Goal: Task Accomplishment & Management: Manage account settings

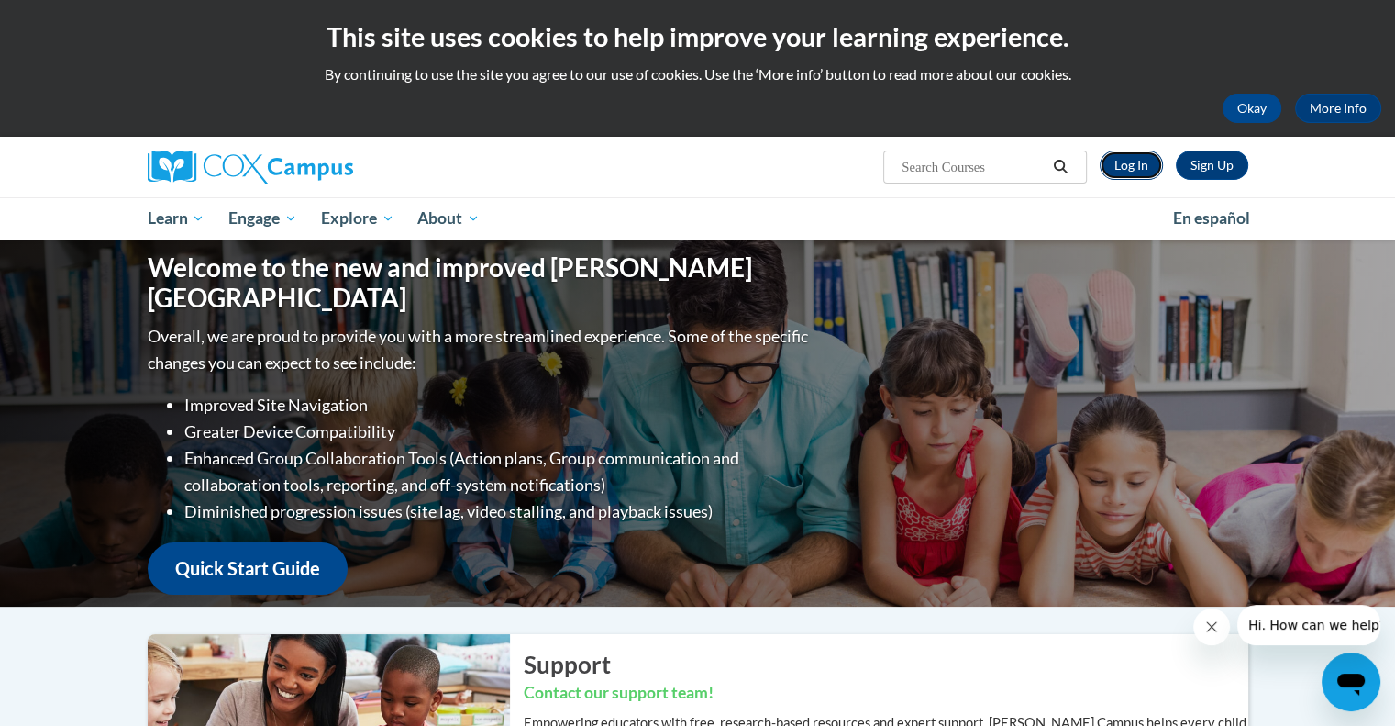
click at [1134, 161] on link "Log In" at bounding box center [1131, 164] width 63 height 29
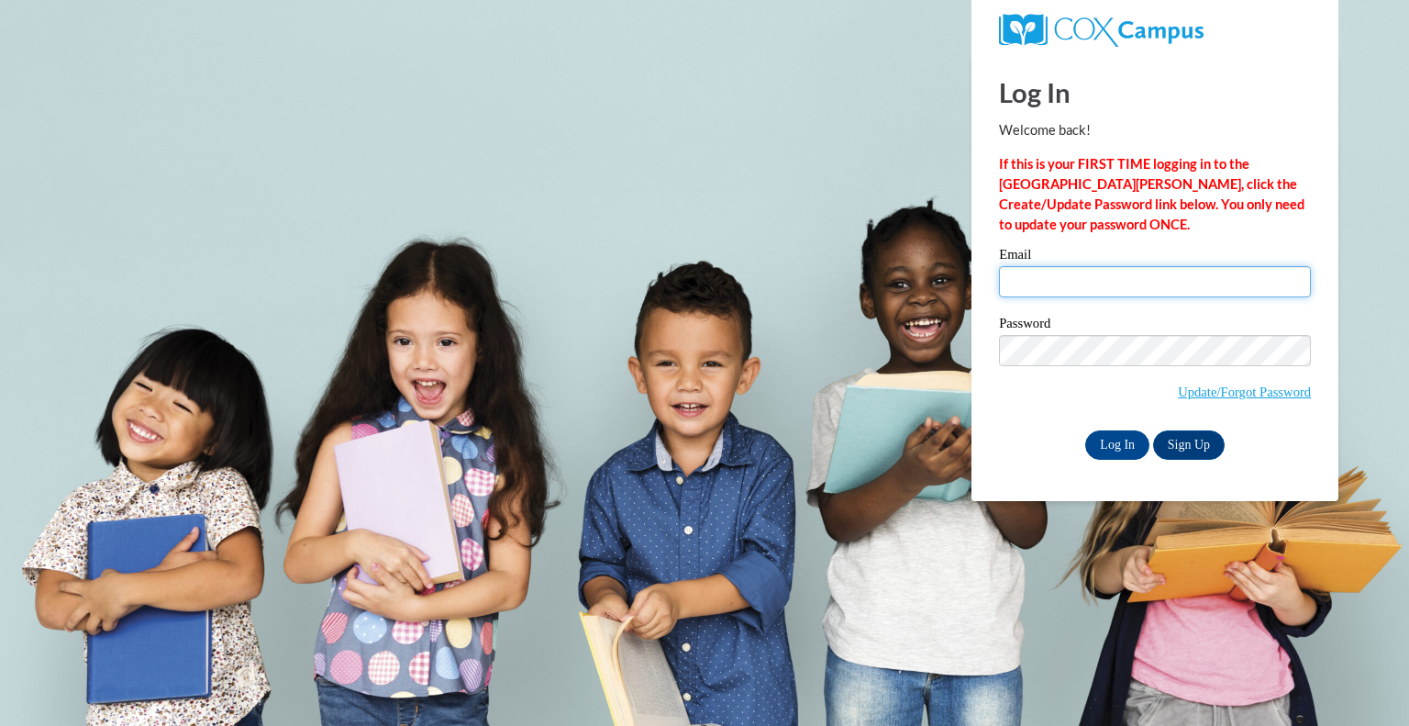
click at [1123, 274] on input "Email" at bounding box center [1155, 281] width 312 height 31
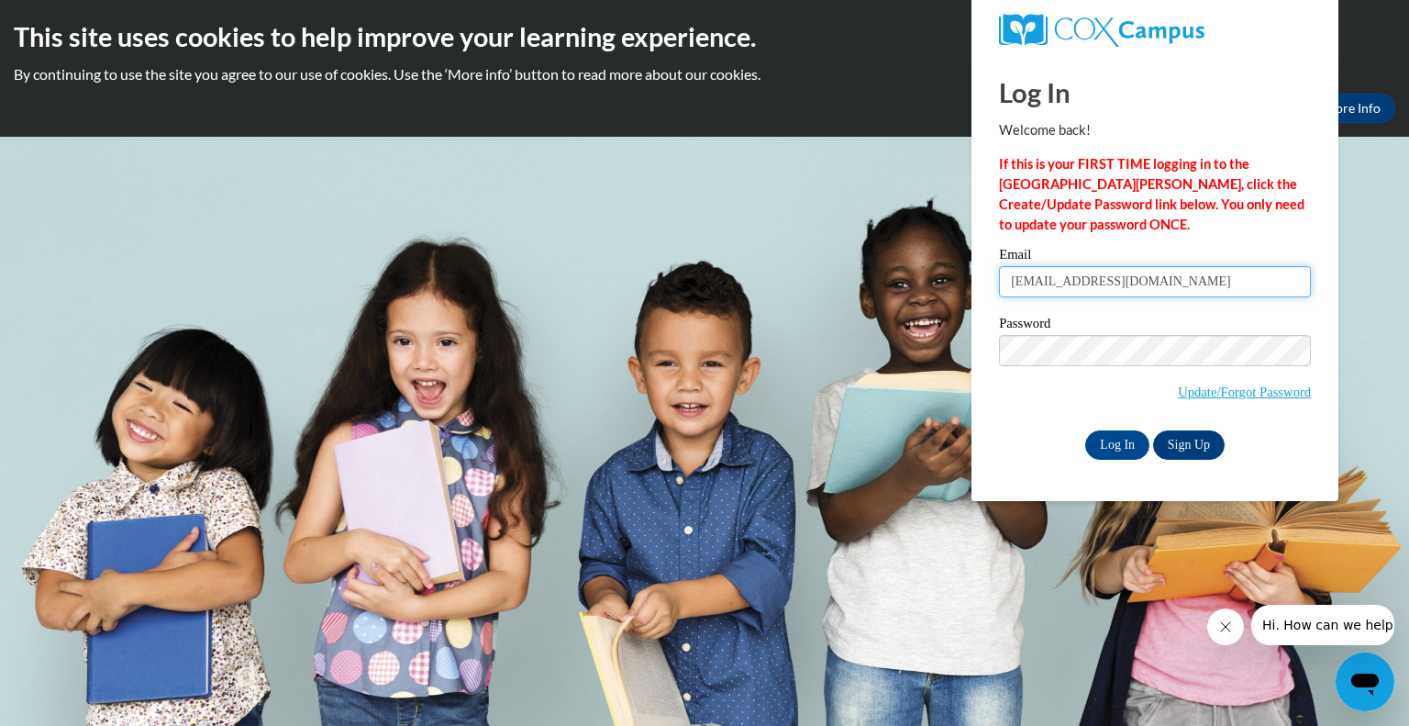
type input "kbrandt@Kusd.edu"
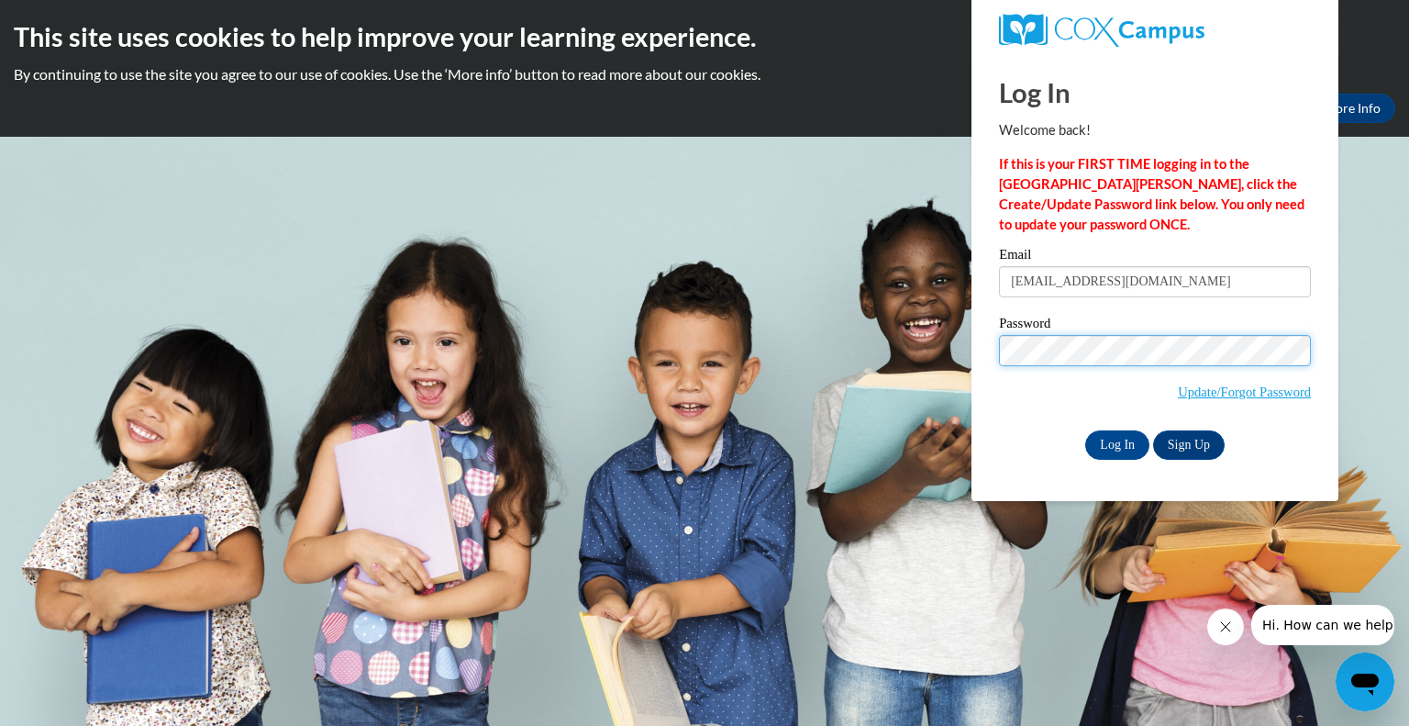
click at [1085, 430] on input "Log In" at bounding box center [1117, 444] width 64 height 29
click at [1114, 444] on input "Log In" at bounding box center [1117, 444] width 64 height 29
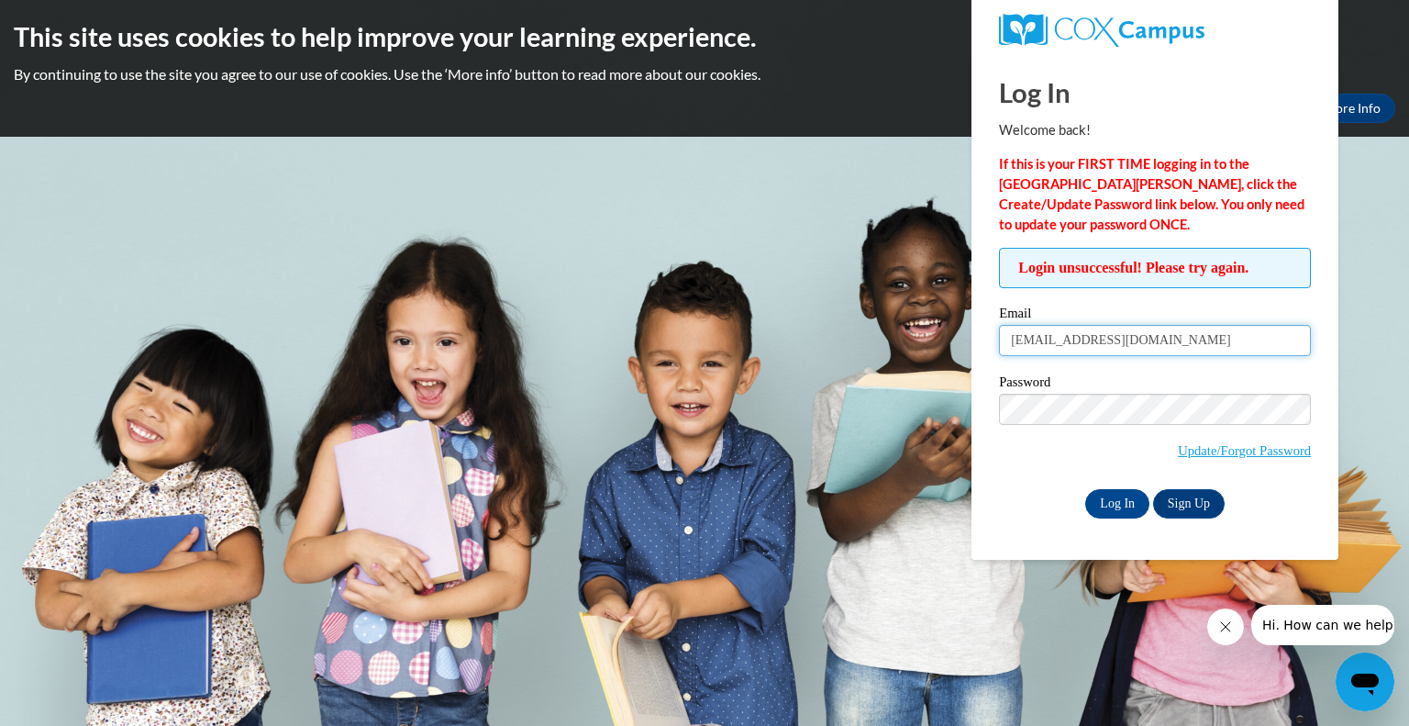
click at [1075, 337] on input "kbrandt@Kusd.edu" at bounding box center [1155, 340] width 312 height 31
type input "kbrandt@kusd.edu"
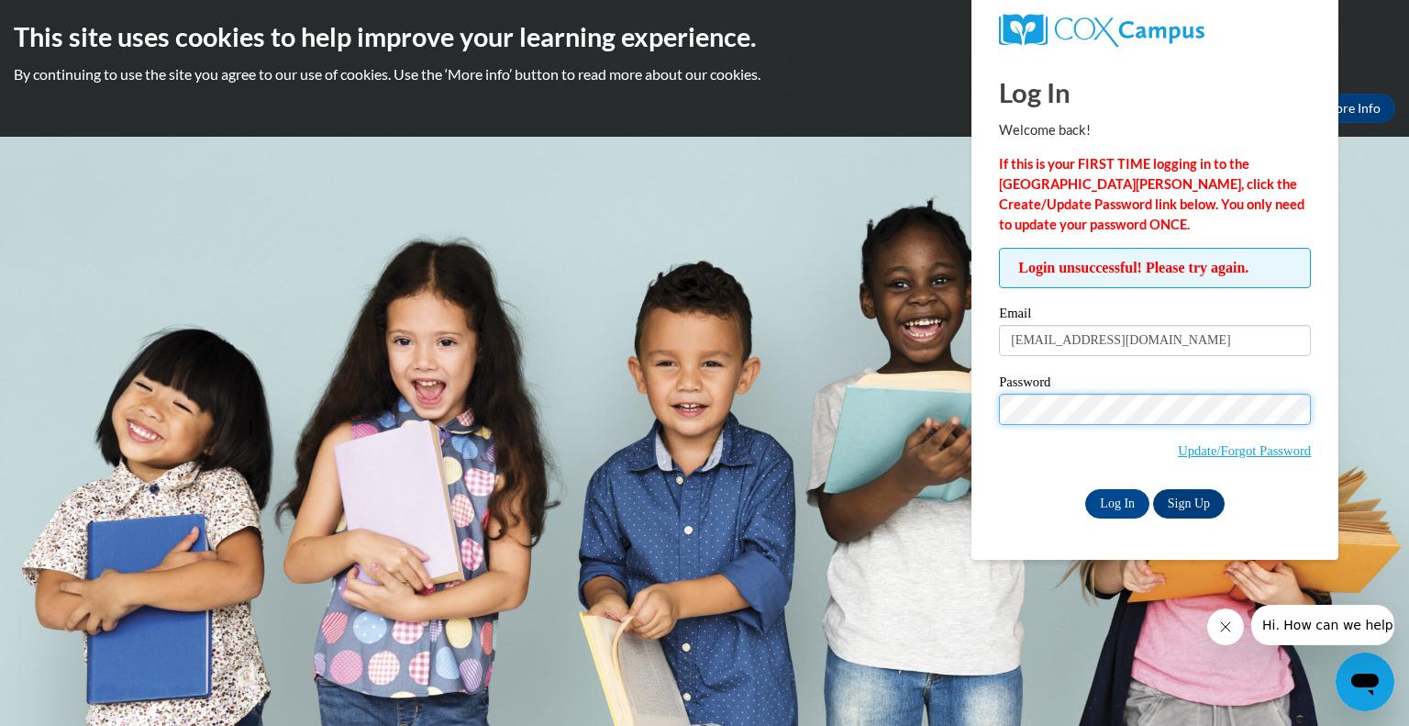
click at [1085, 489] on input "Log In" at bounding box center [1117, 503] width 64 height 29
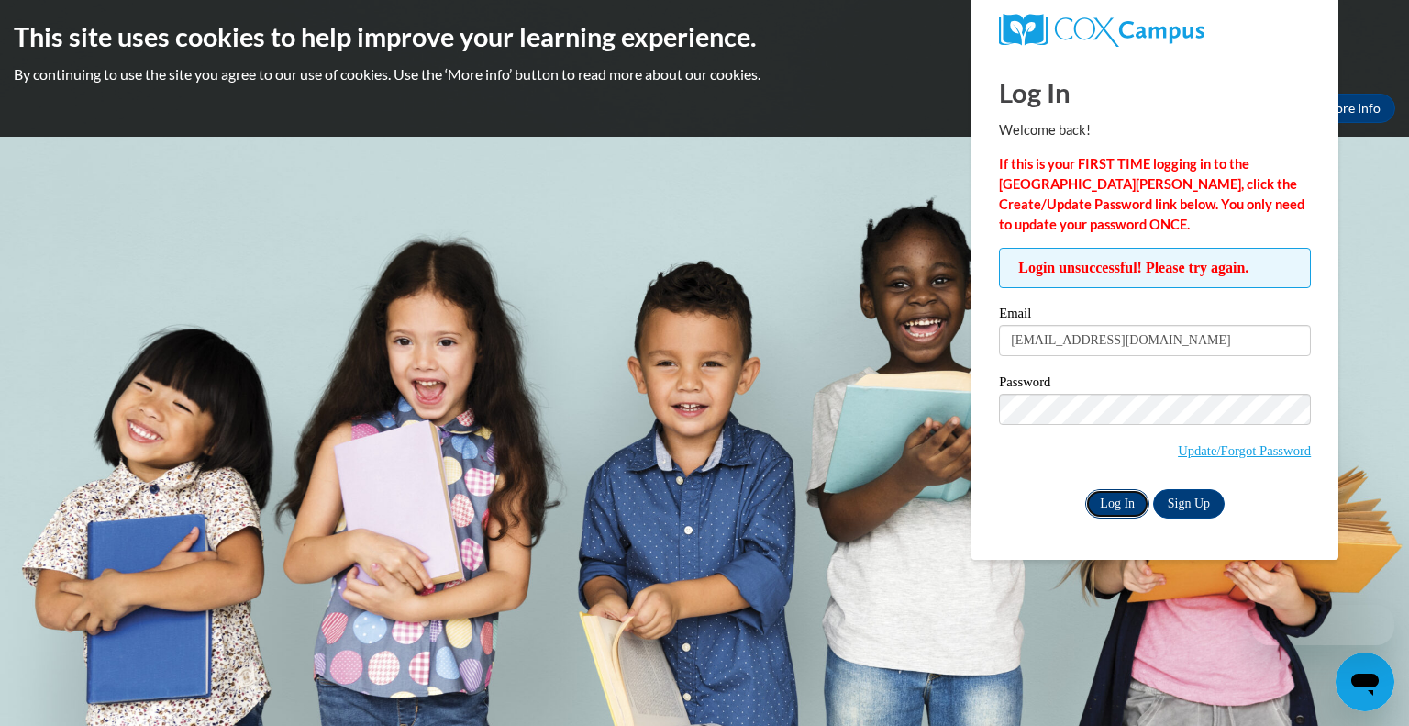
click at [1104, 508] on input "Log In" at bounding box center [1117, 503] width 64 height 29
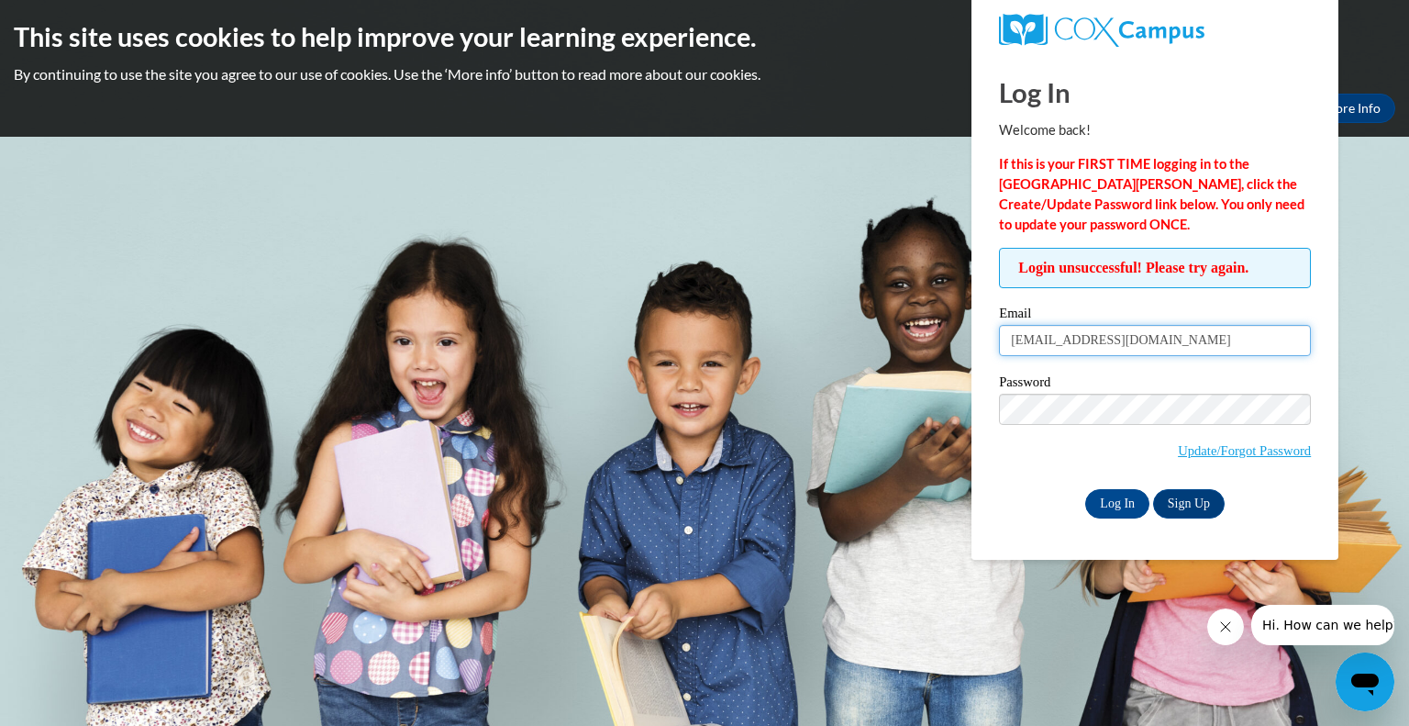
click at [1137, 342] on input "[EMAIL_ADDRESS][DOMAIN_NAME]" at bounding box center [1155, 340] width 312 height 31
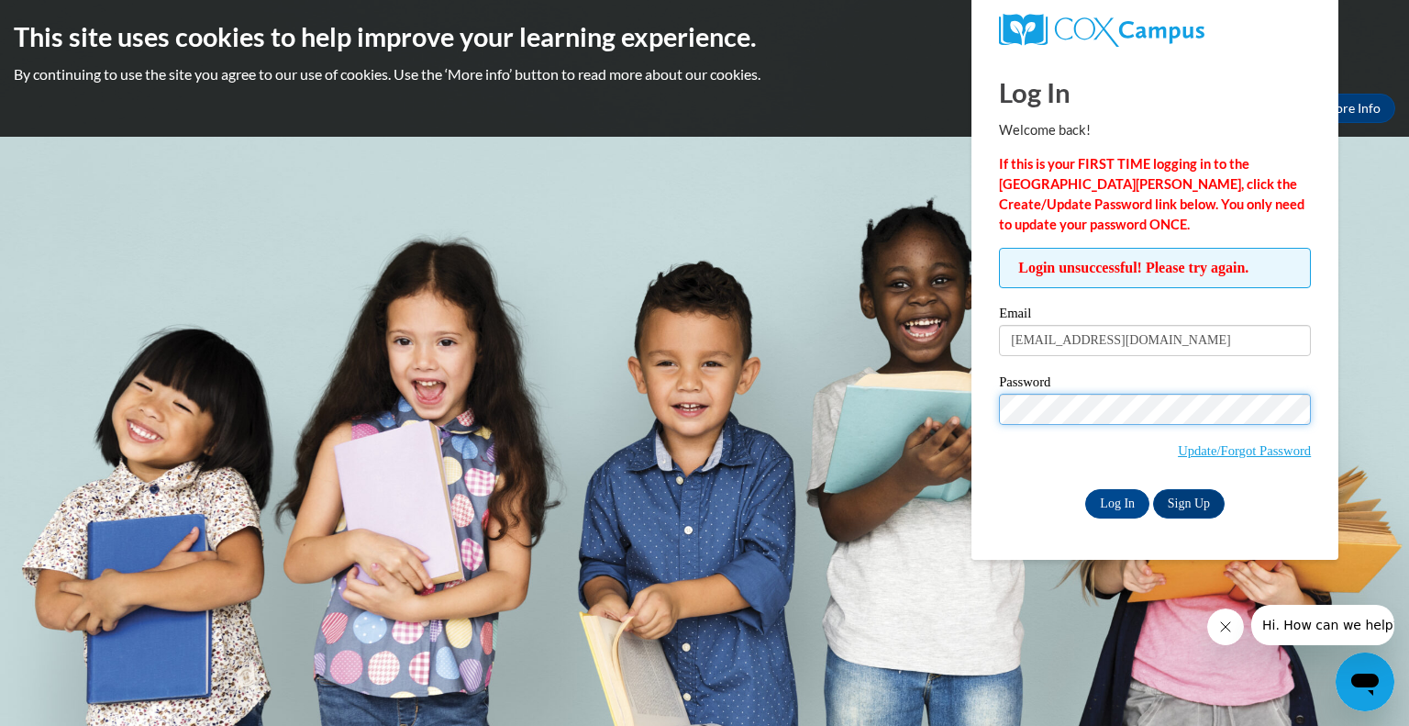
click at [1085, 489] on input "Log In" at bounding box center [1117, 503] width 64 height 29
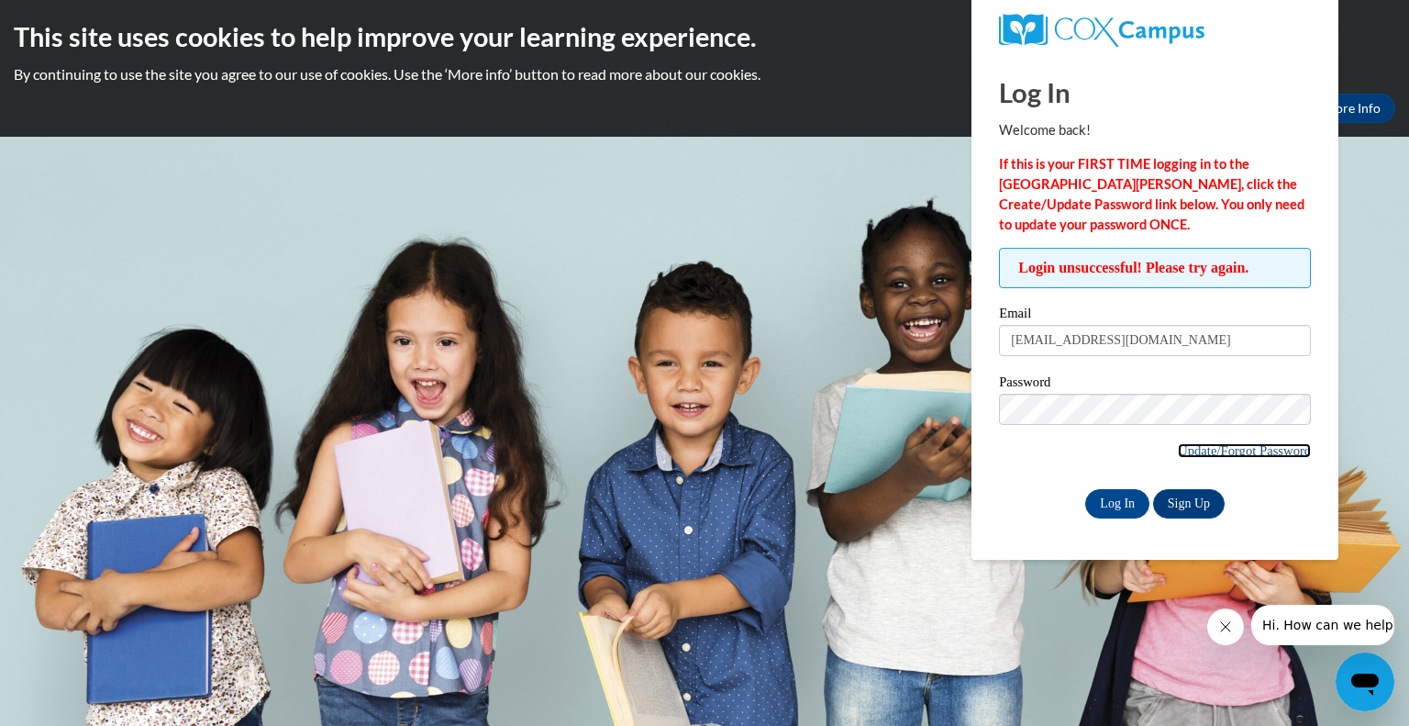
click at [1205, 446] on link "Update/Forgot Password" at bounding box center [1244, 450] width 133 height 15
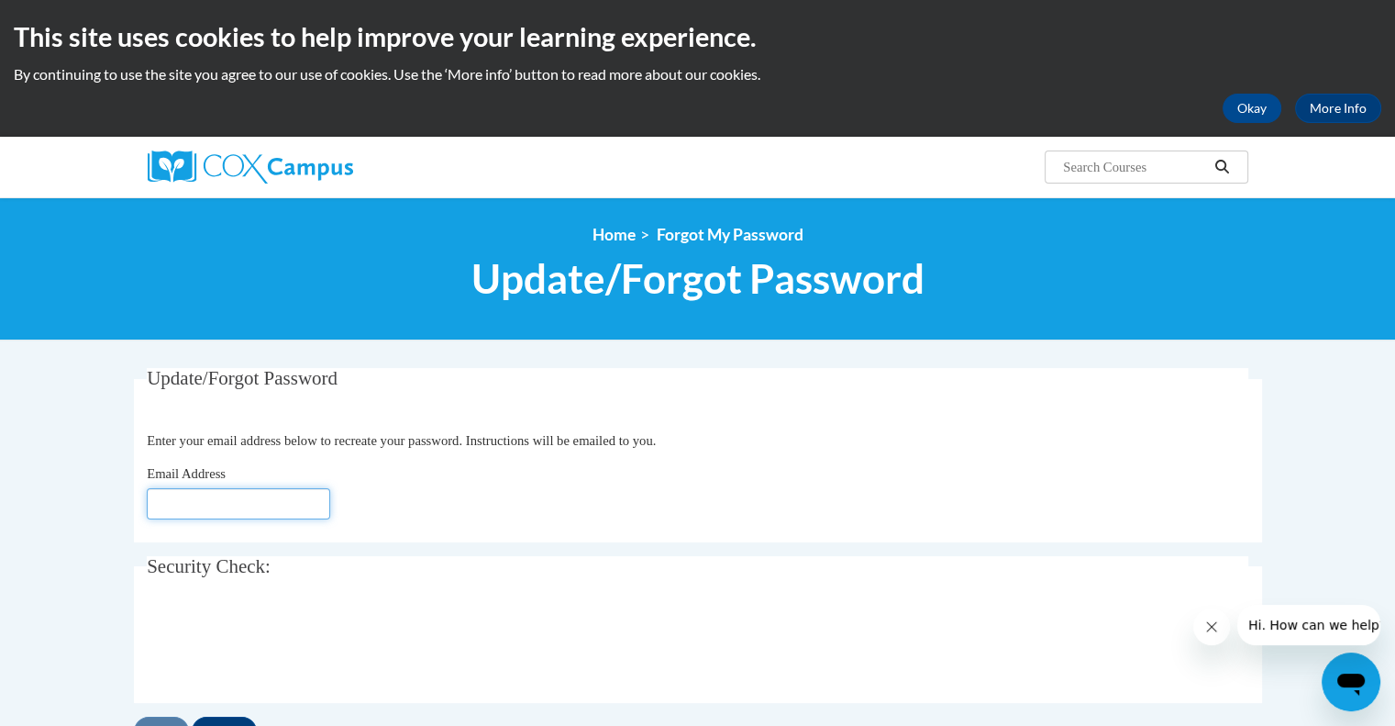
click at [272, 505] on input "Email Address" at bounding box center [238, 503] width 183 height 31
type input "[EMAIL_ADDRESS][DOMAIN_NAME]"
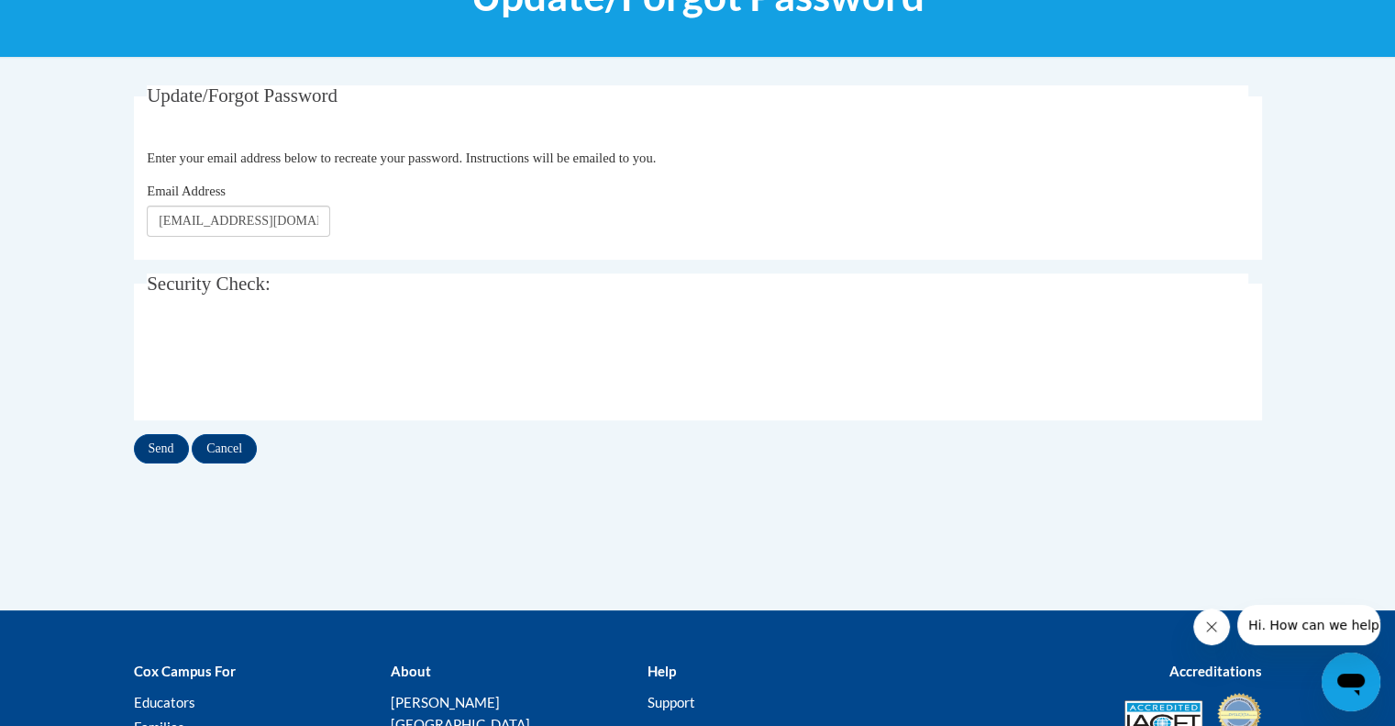
scroll to position [283, 0]
click at [165, 447] on input "Send" at bounding box center [161, 448] width 55 height 29
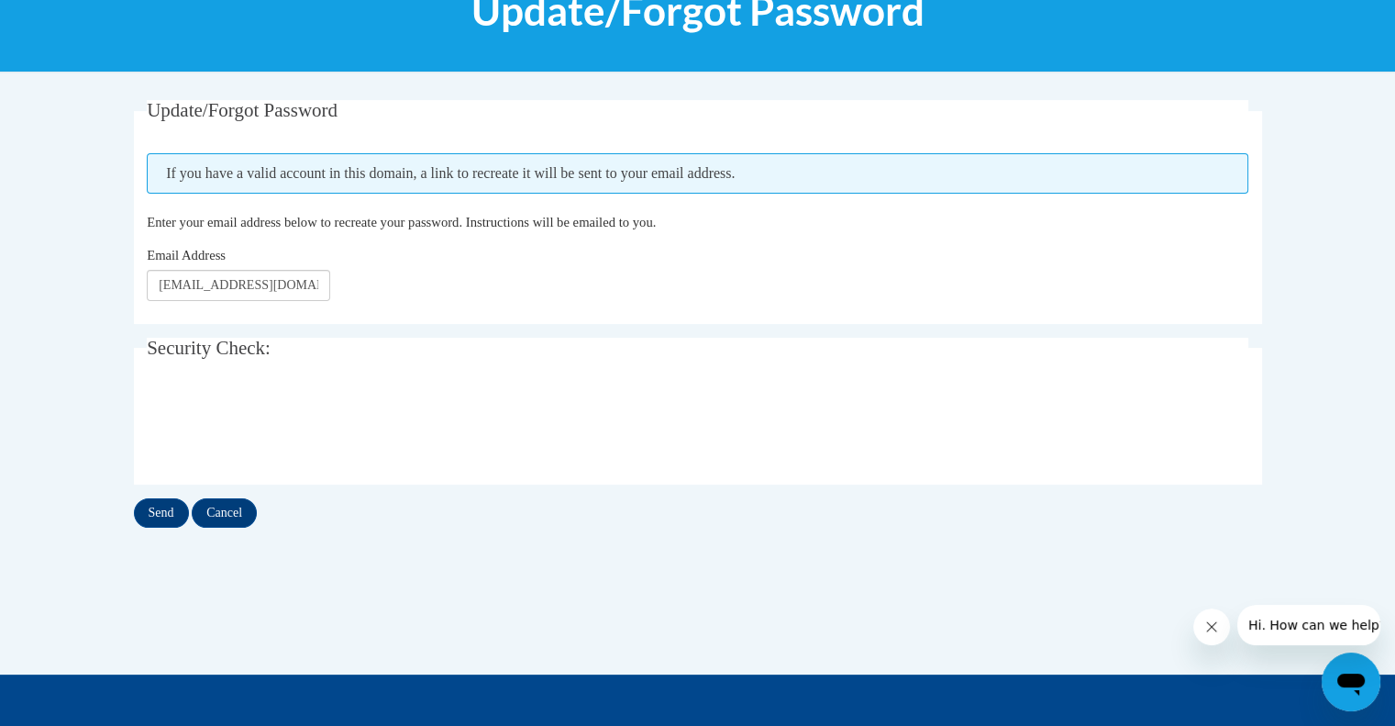
scroll to position [273, 0]
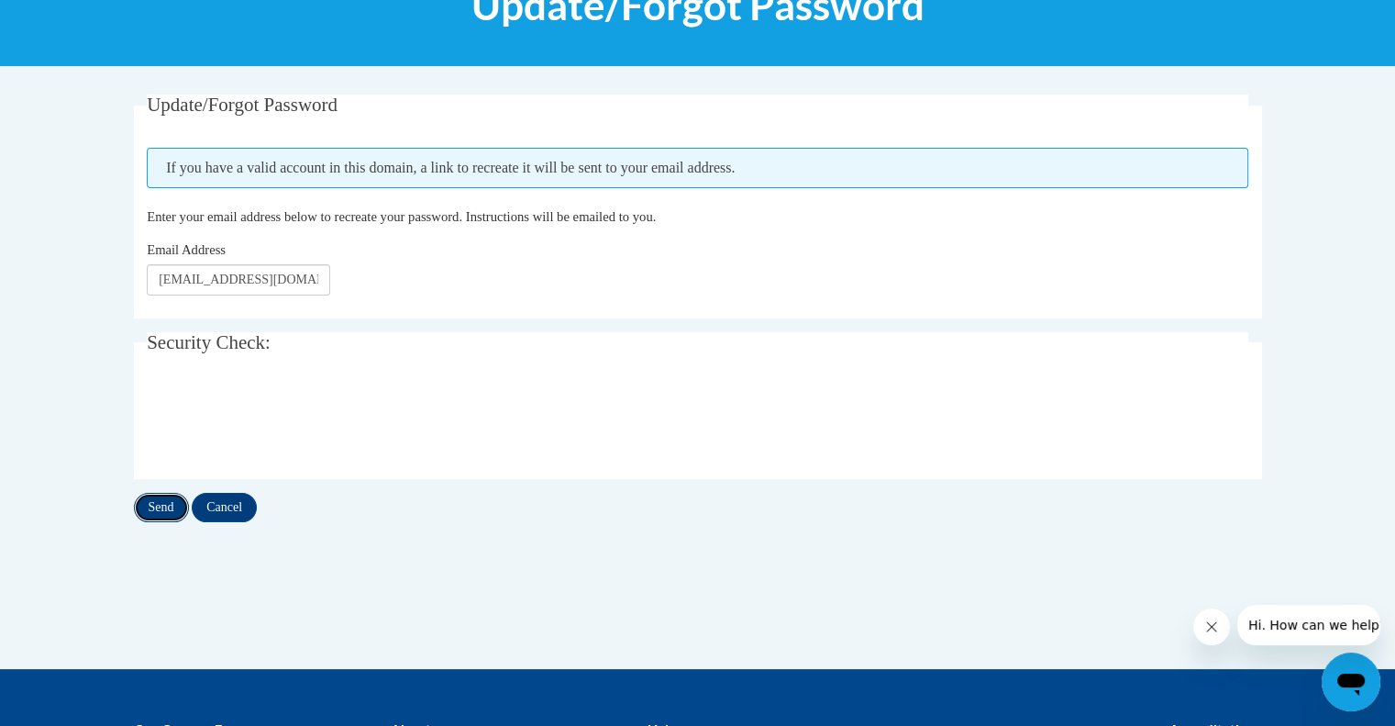
click at [152, 495] on input "Send" at bounding box center [161, 507] width 55 height 29
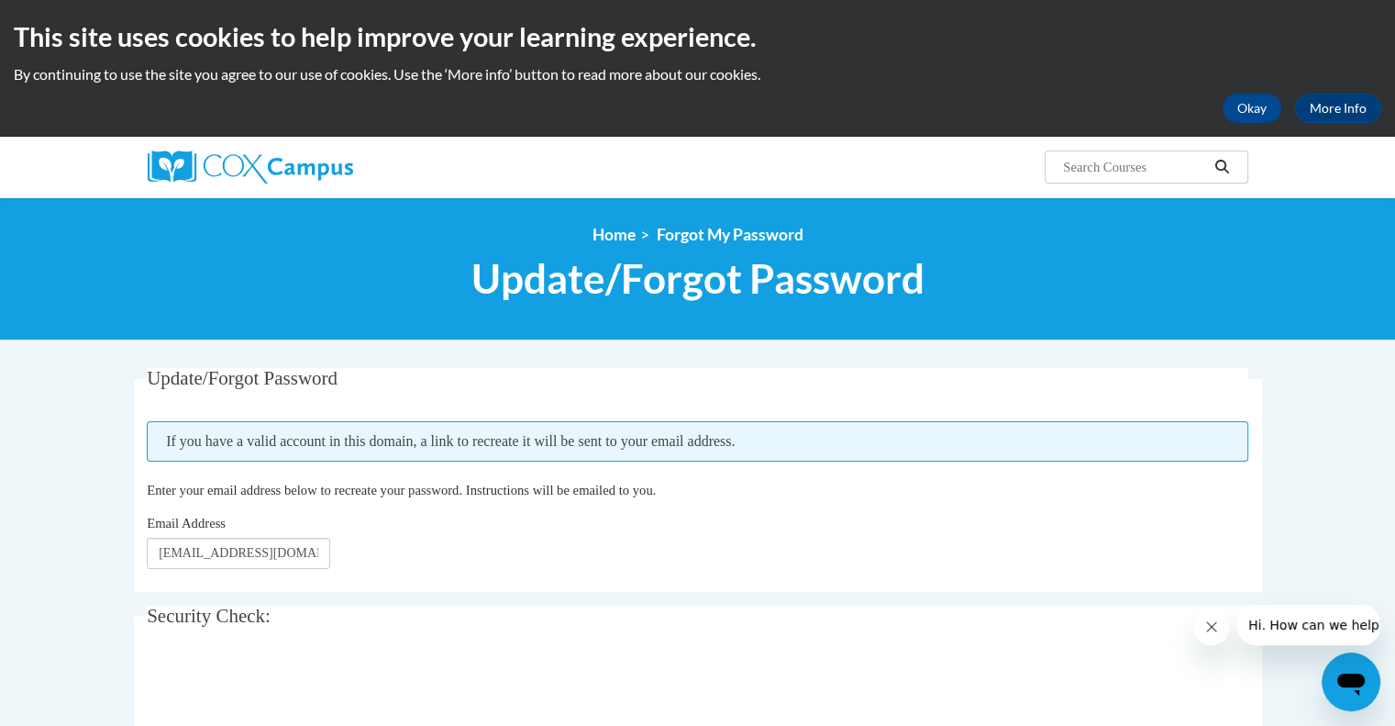
click at [495, 150] on div at bounding box center [322, 167] width 376 height 61
click at [261, 161] on img at bounding box center [250, 166] width 205 height 33
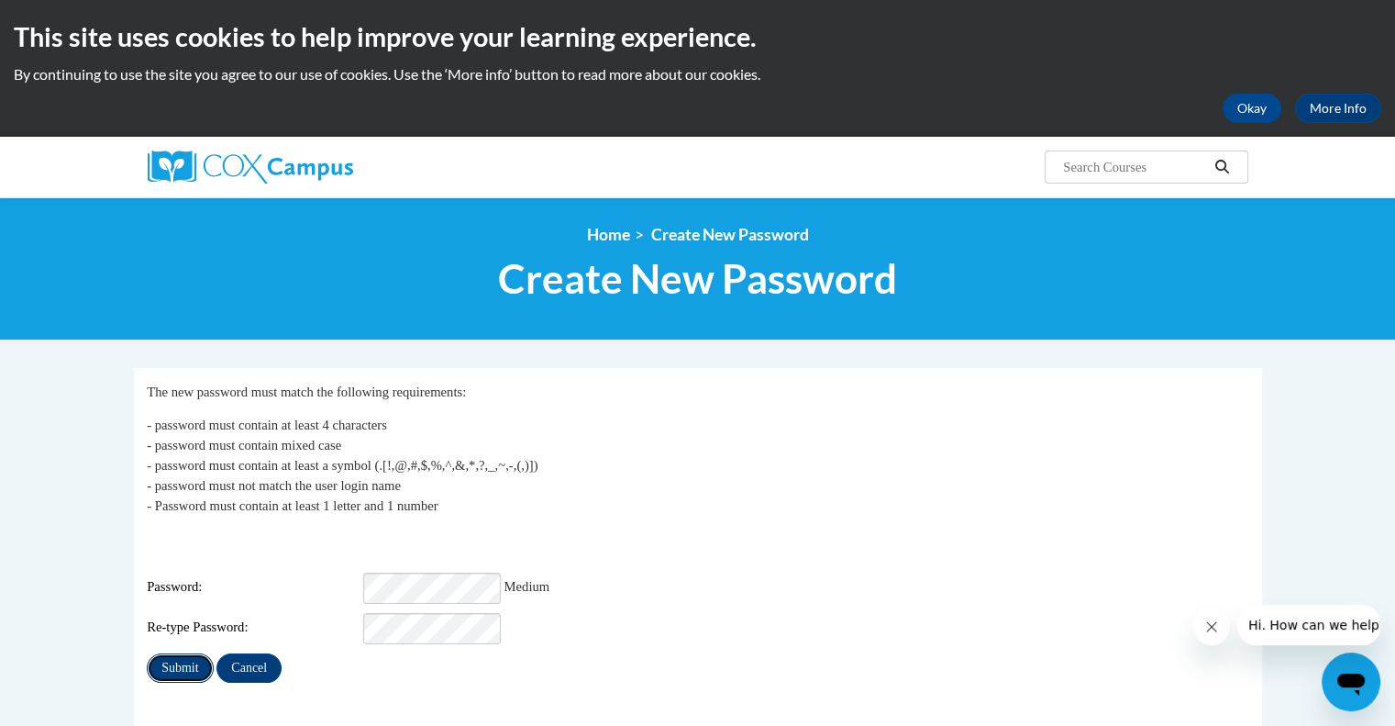
click at [187, 653] on input "Submit" at bounding box center [180, 667] width 66 height 29
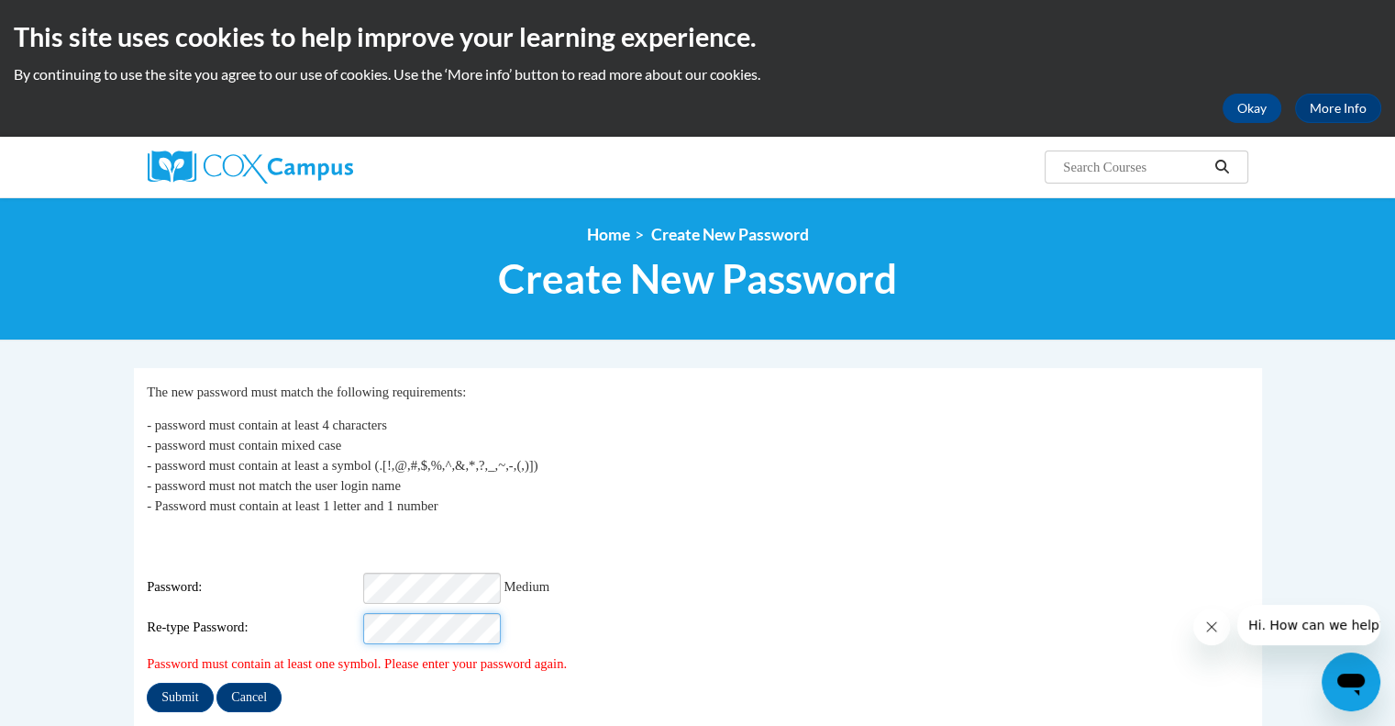
click at [147, 682] on input "Submit" at bounding box center [180, 696] width 66 height 29
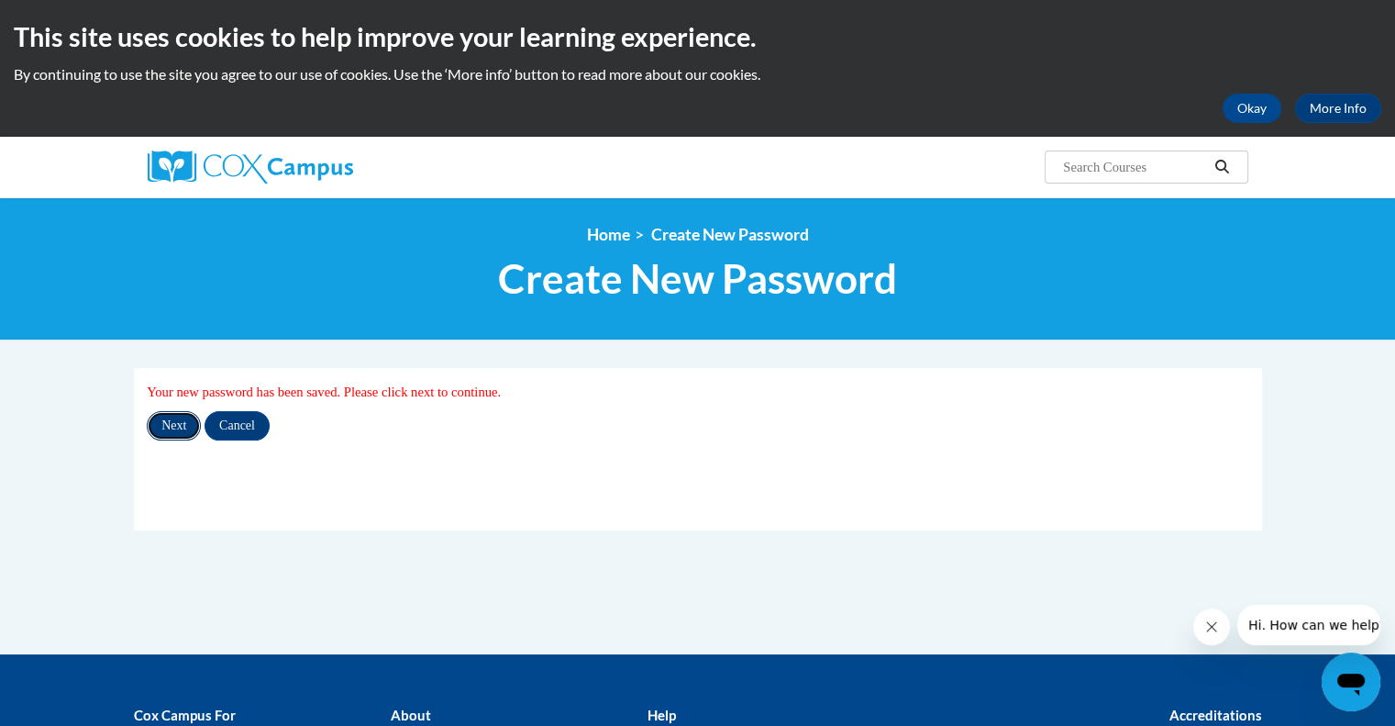
click at [171, 433] on input "Next" at bounding box center [174, 425] width 54 height 29
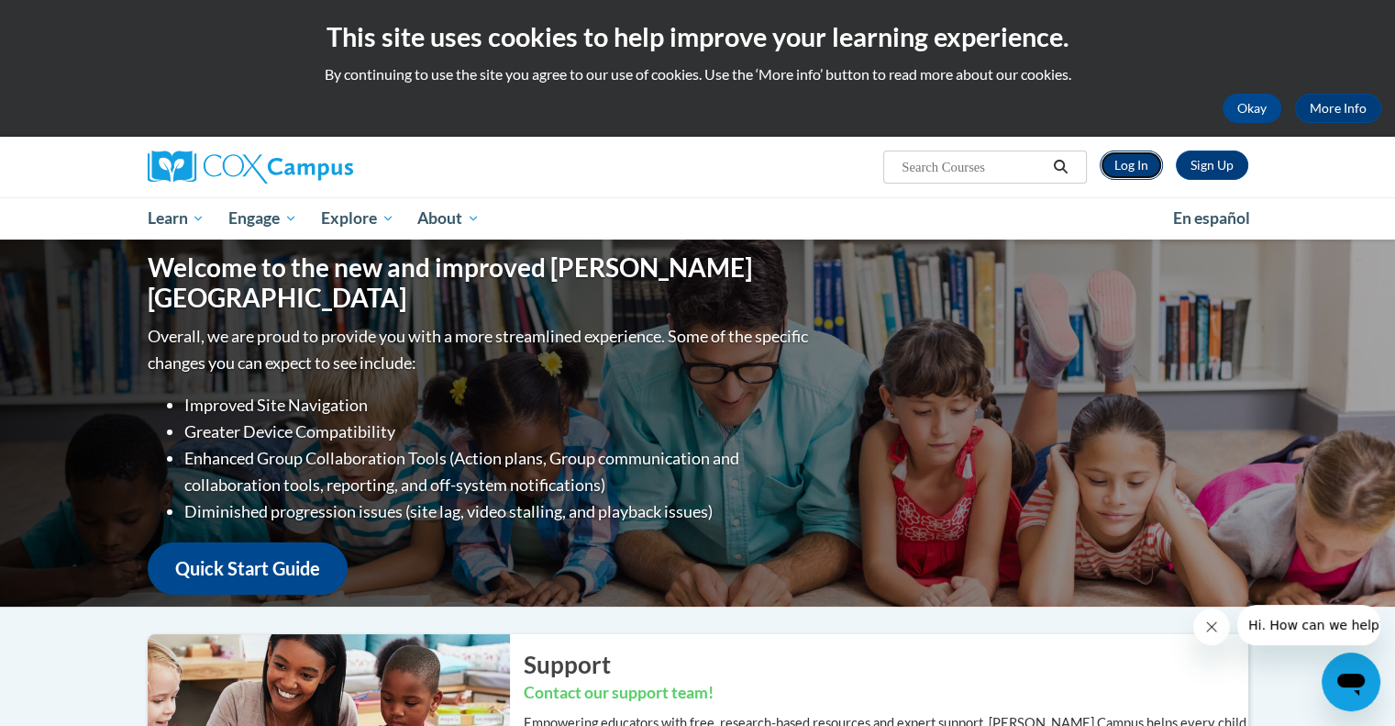
click at [1133, 173] on link "Log In" at bounding box center [1131, 164] width 63 height 29
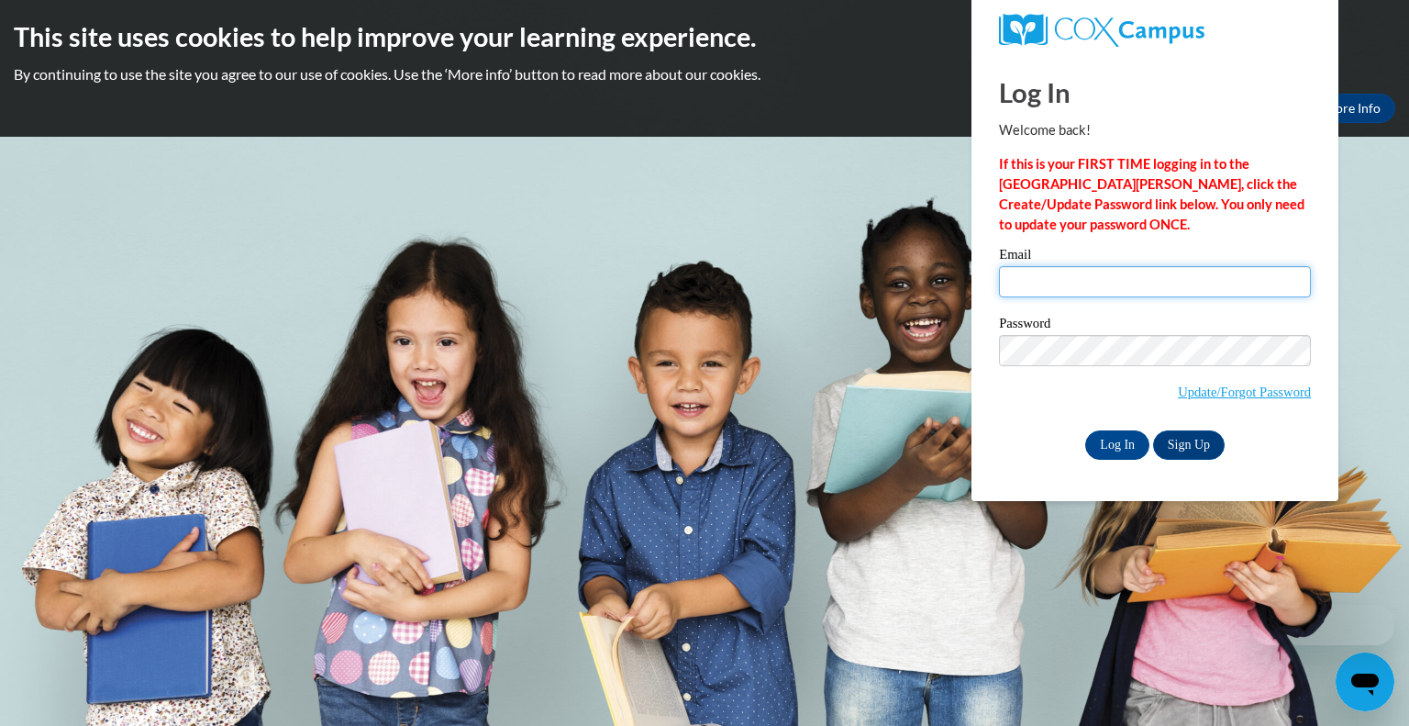
click at [1047, 283] on input "Email" at bounding box center [1155, 281] width 312 height 31
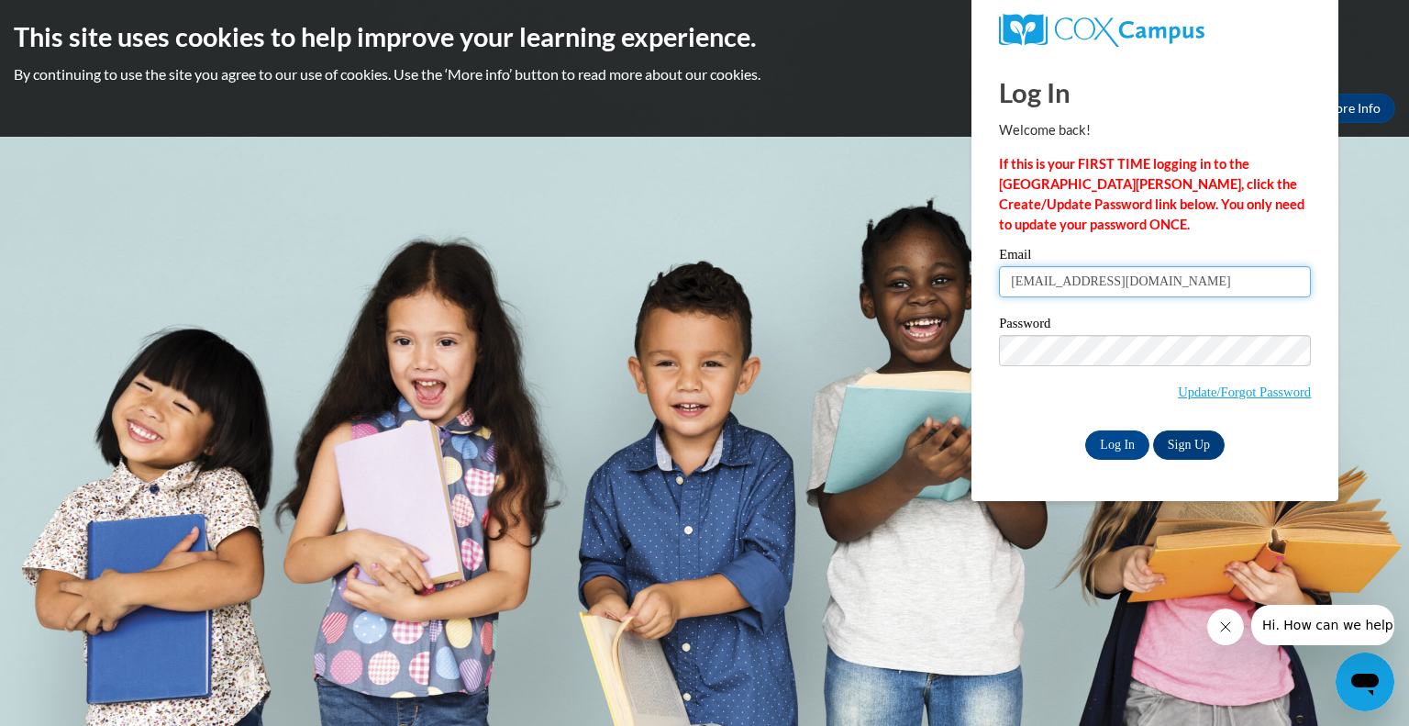
type input "[EMAIL_ADDRESS][DOMAIN_NAME]"
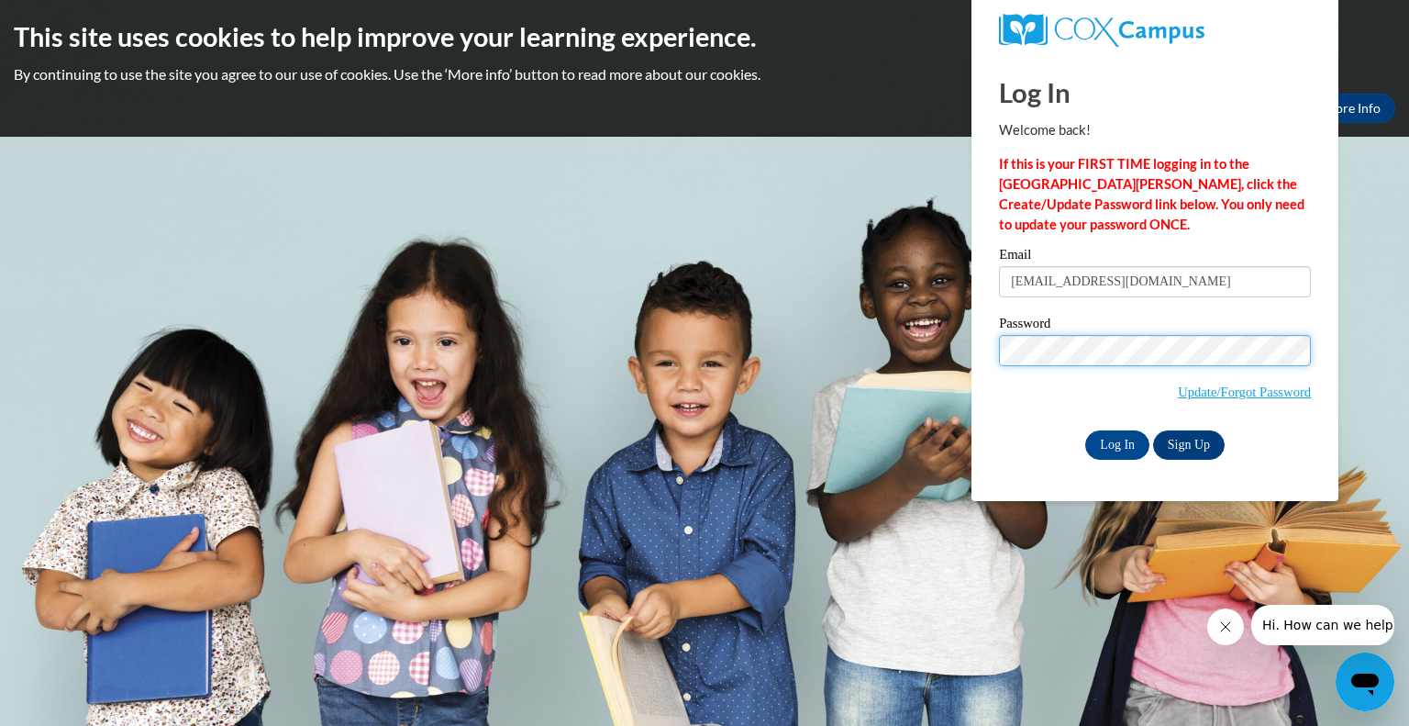
click at [1085, 430] on input "Log In" at bounding box center [1117, 444] width 64 height 29
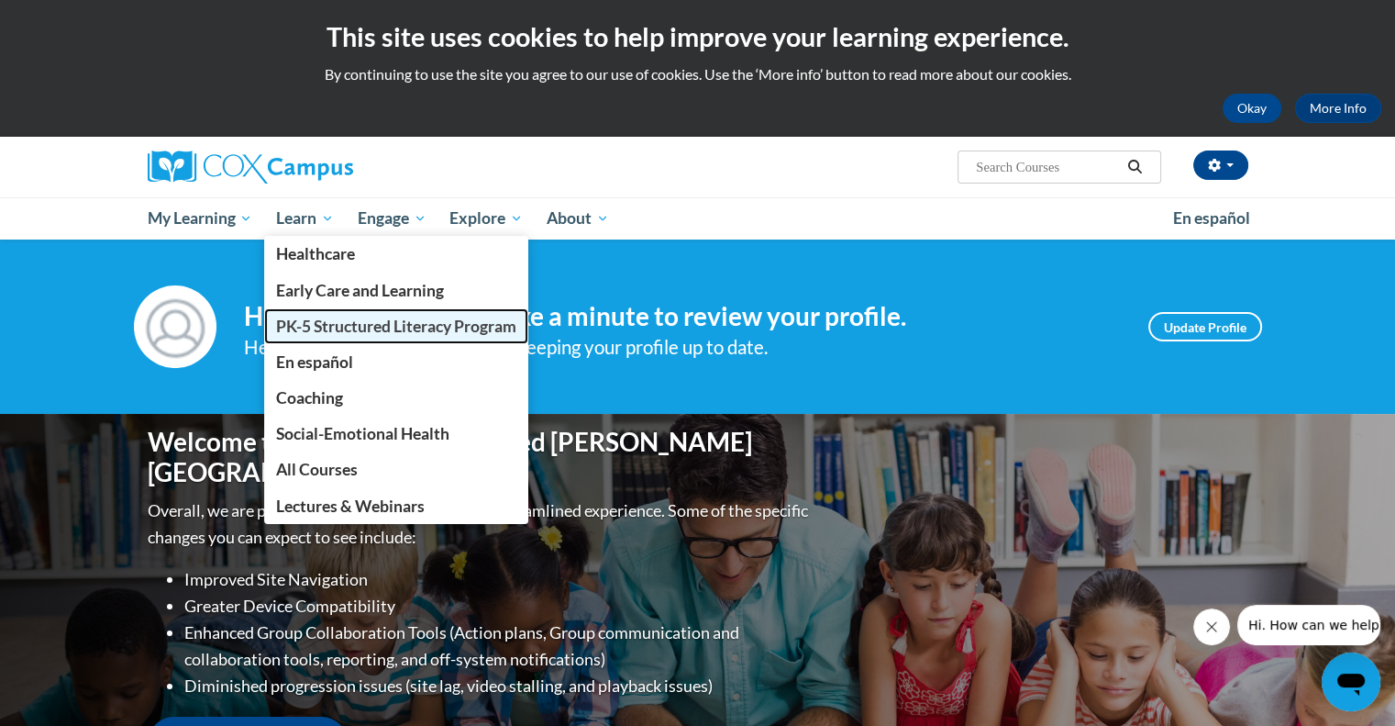
click at [396, 328] on span "PK-5 Structured Literacy Program" at bounding box center [396, 325] width 240 height 19
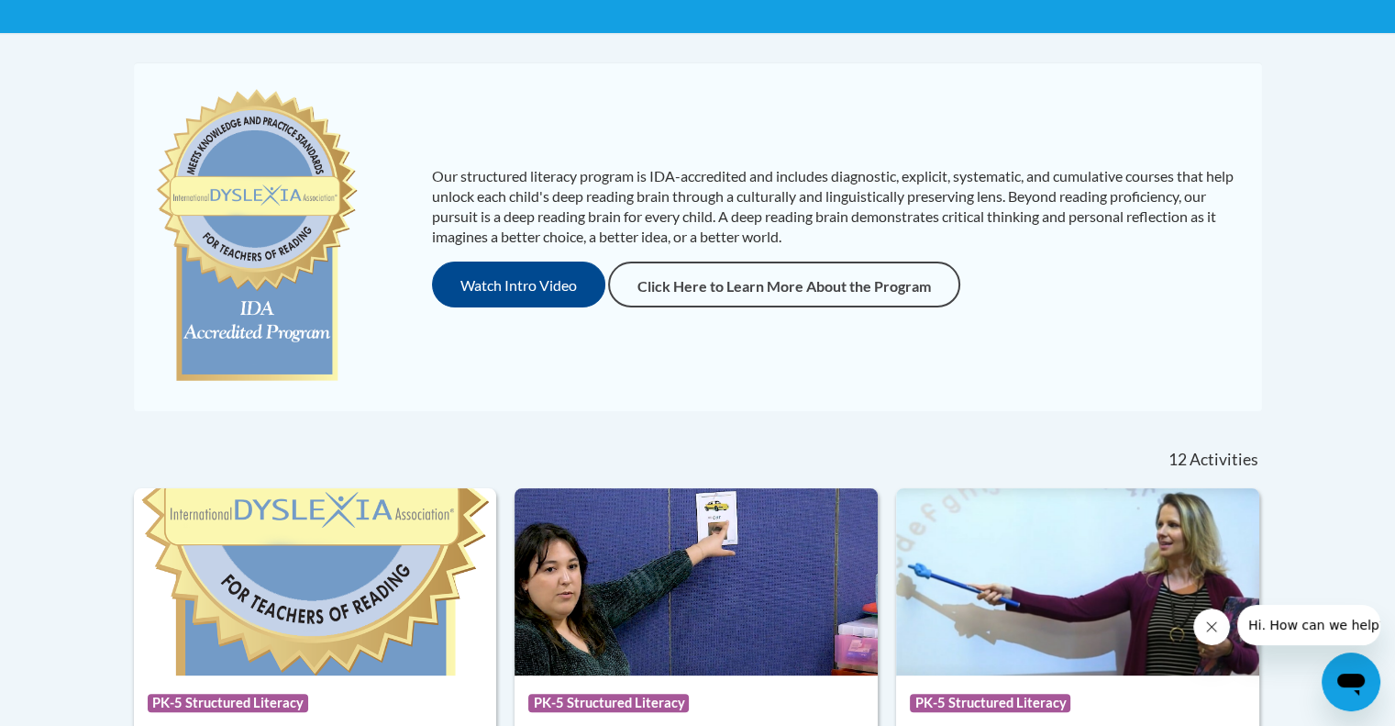
scroll to position [349, 0]
click at [1208, 636] on button "Close message from company" at bounding box center [1211, 626] width 37 height 37
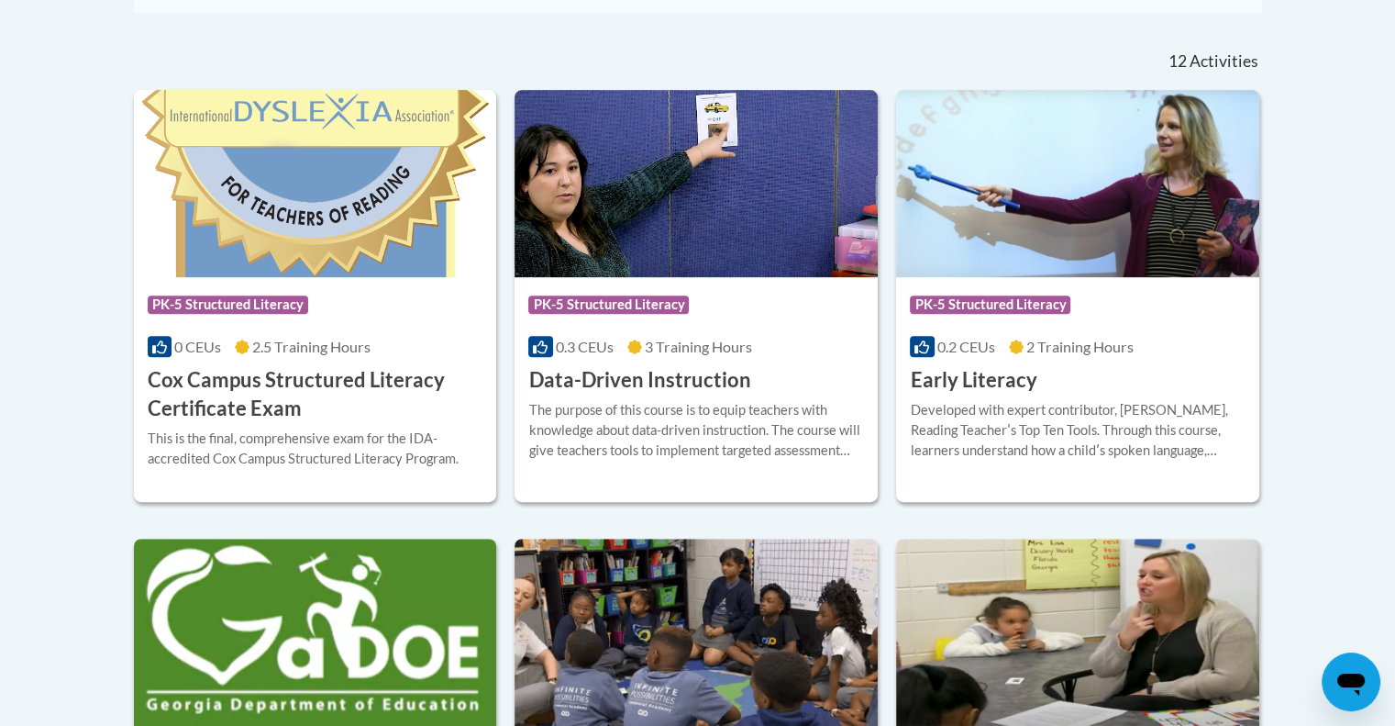
scroll to position [746, 0]
